Goal: Check status: Check status

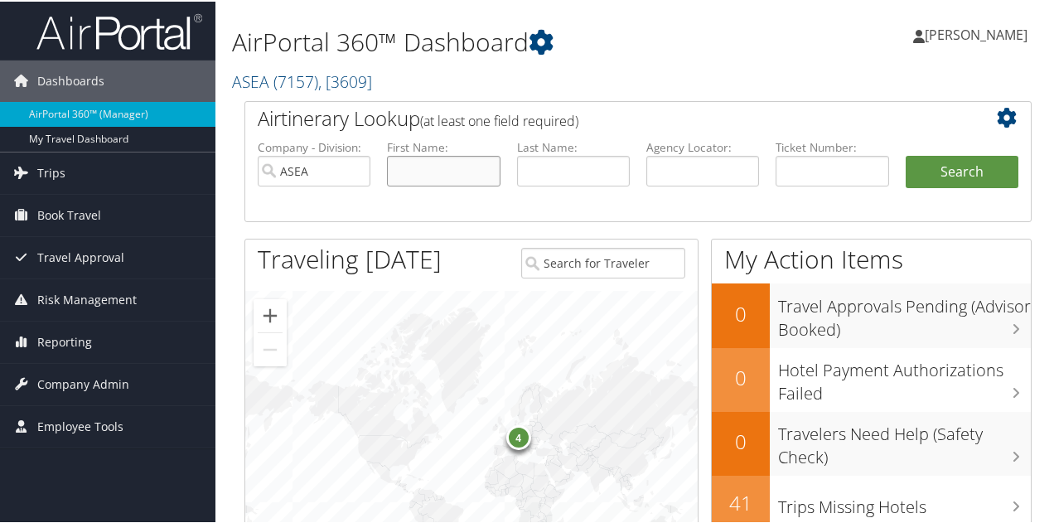
click at [466, 172] on input "text" at bounding box center [443, 169] width 113 height 31
type input "[PERSON_NAME]"
click at [974, 164] on button "Search" at bounding box center [962, 170] width 113 height 33
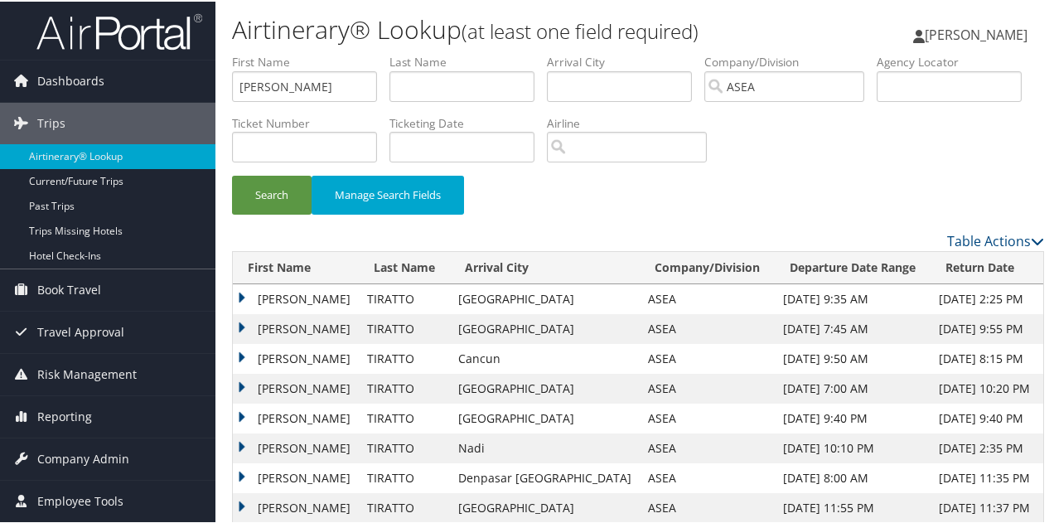
click at [317, 292] on td "SHELLEY ANN" at bounding box center [296, 298] width 126 height 30
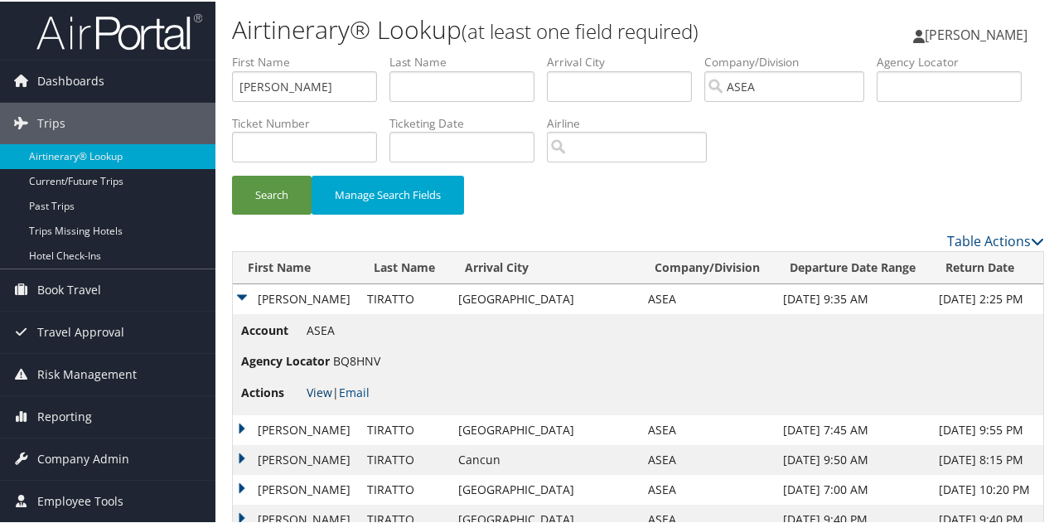
click at [315, 390] on link "View" at bounding box center [320, 391] width 26 height 16
drag, startPoint x: 333, startPoint y: 86, endPoint x: 162, endPoint y: 85, distance: 170.7
click at [162, 85] on div "Dashboards AirPortal 360™ (Manager) My Travel Dashboard Trips Airtinerary® Look…" at bounding box center [530, 355] width 1061 height 711
type input "sandra"
click at [271, 194] on button "Search" at bounding box center [272, 193] width 80 height 39
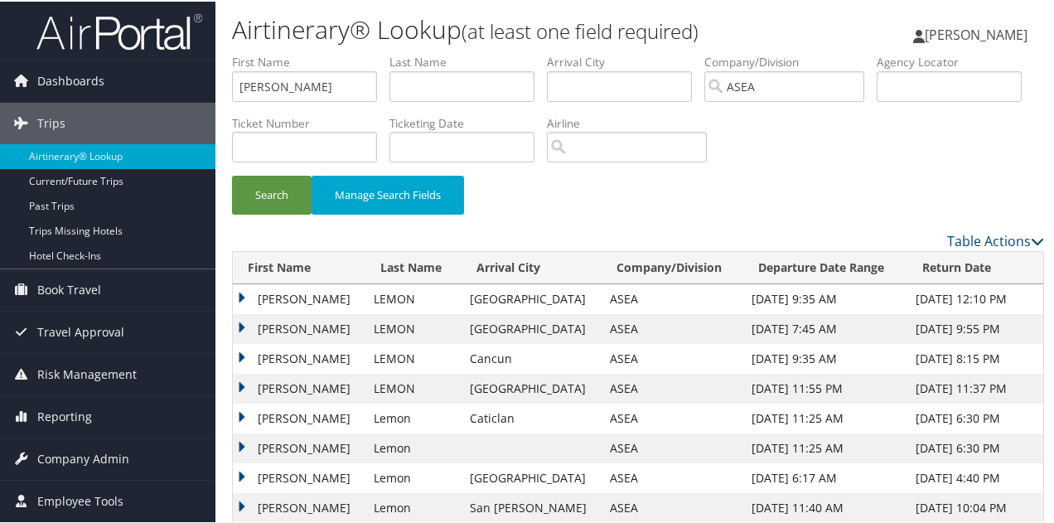
click at [273, 294] on td "SANDRA SYLVIA" at bounding box center [299, 298] width 133 height 30
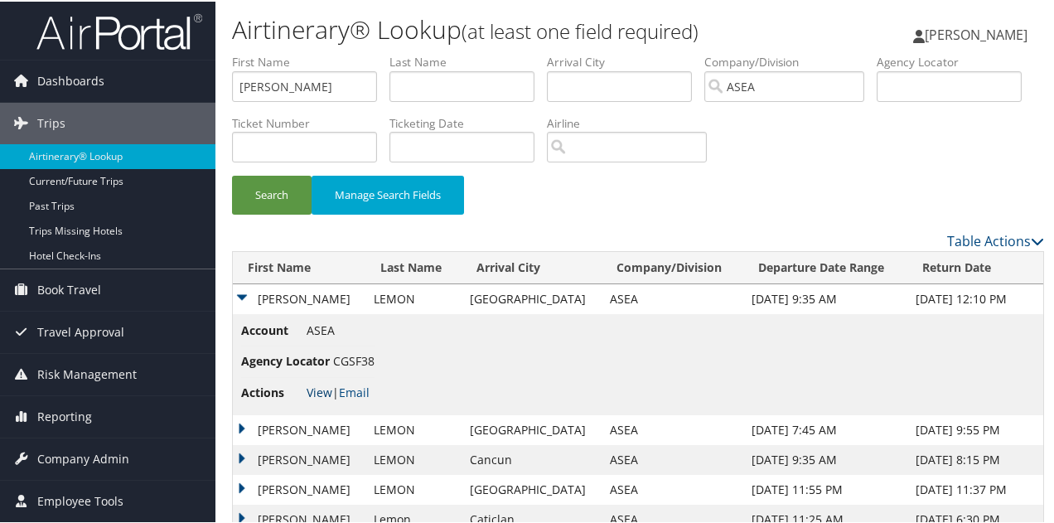
click at [318, 389] on link "View" at bounding box center [320, 391] width 26 height 16
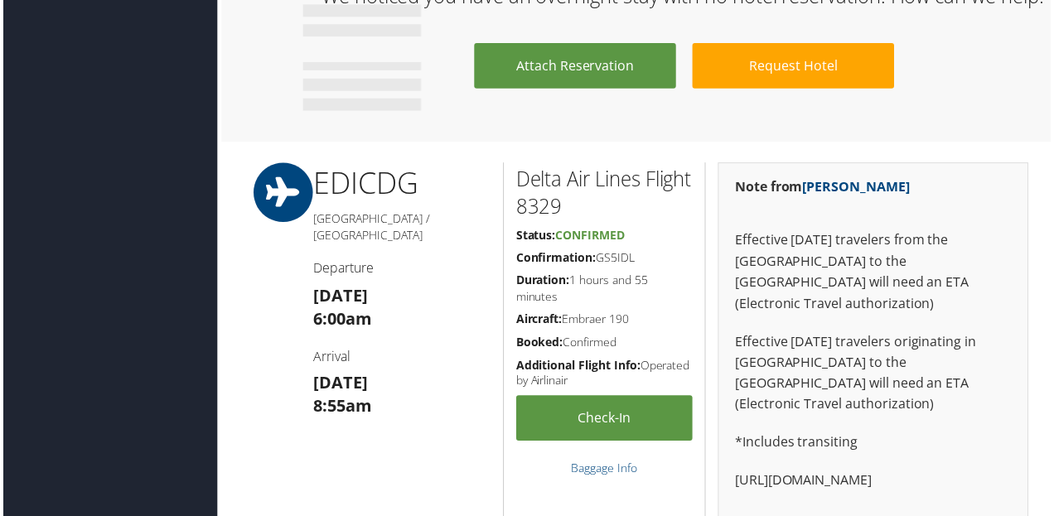
scroll to position [2071, 0]
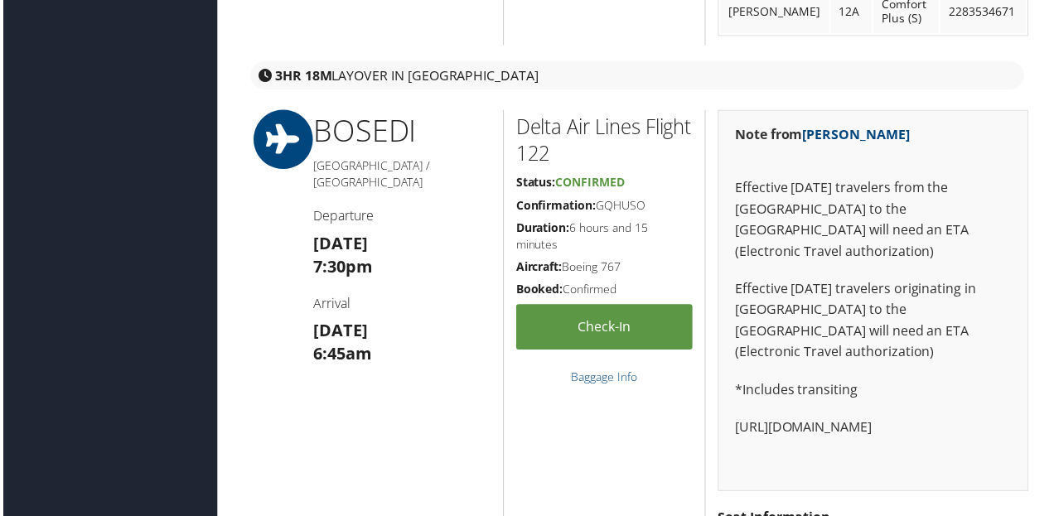
scroll to position [829, 0]
